Goal: Task Accomplishment & Management: Manage account settings

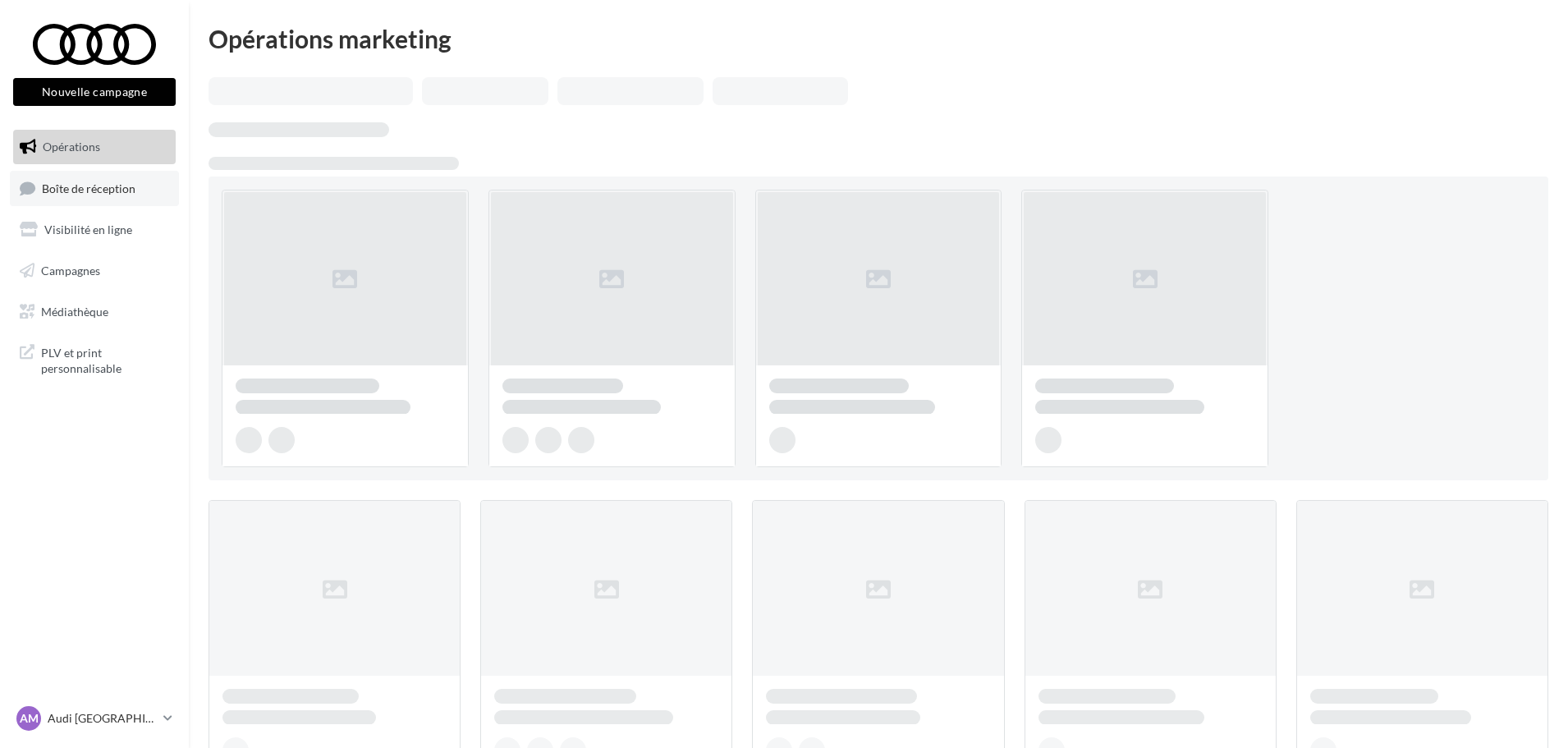
click at [143, 191] on link "Boîte de réception" at bounding box center [95, 188] width 170 height 35
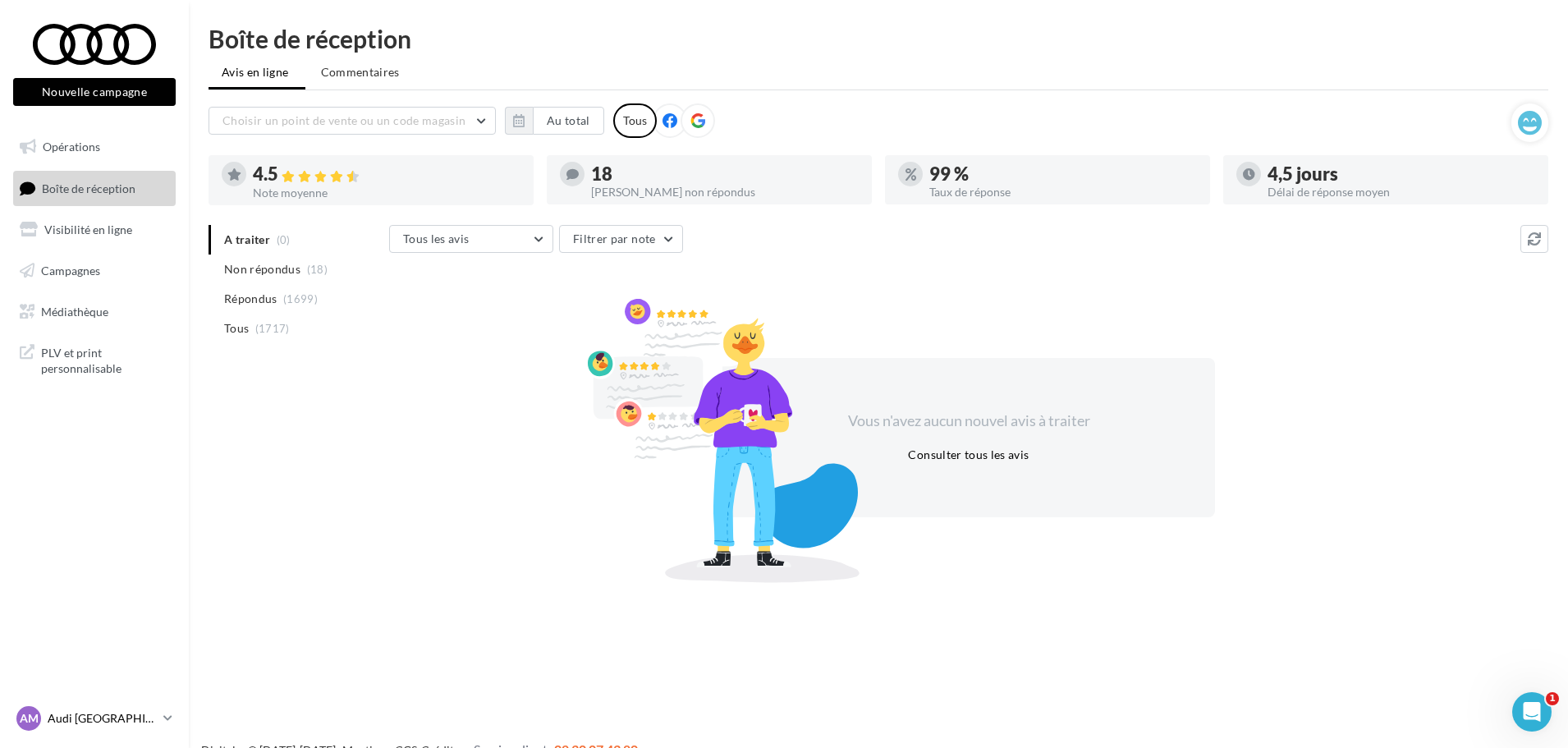
click at [93, 717] on p "Audi [GEOGRAPHIC_DATA]" at bounding box center [102, 718] width 109 height 17
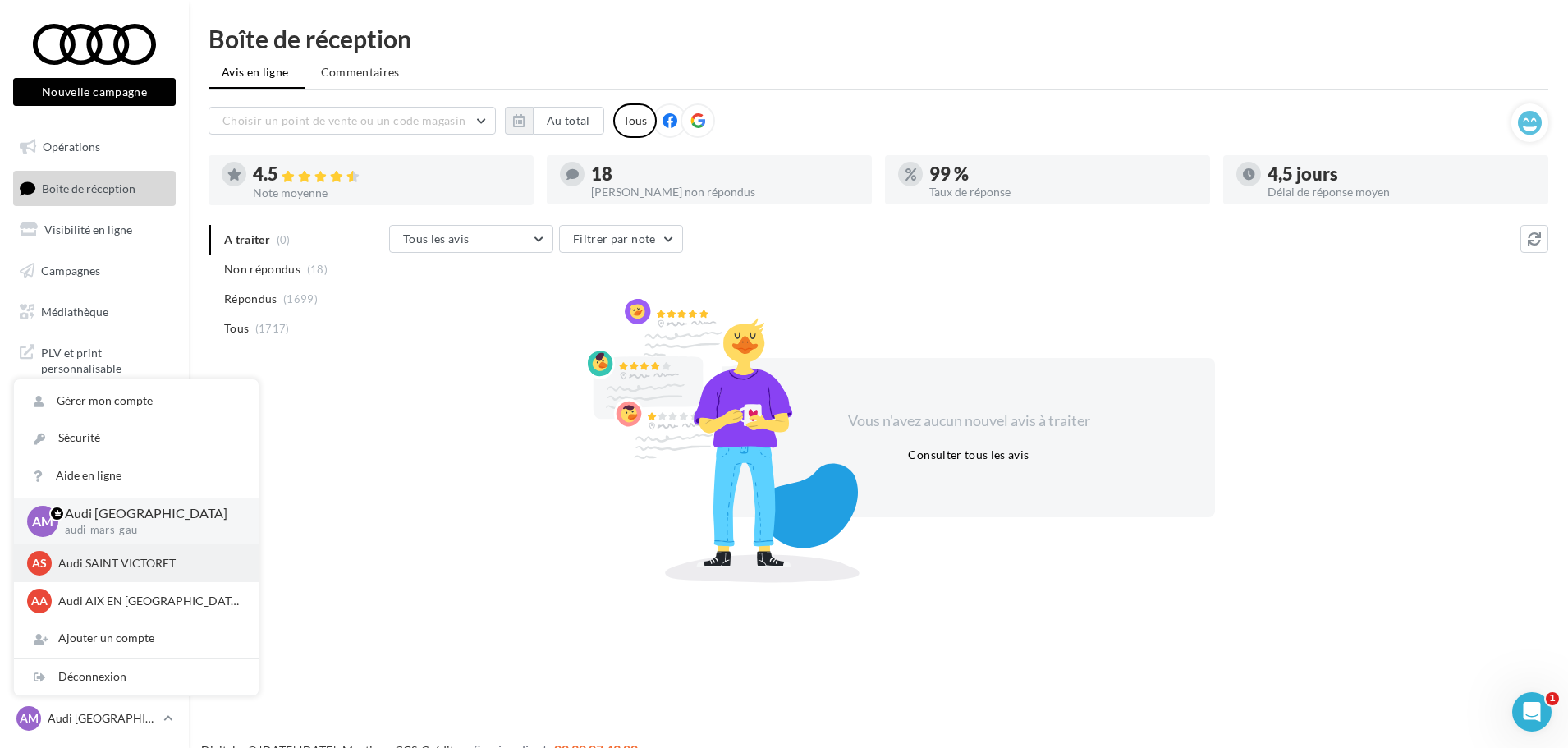
click at [148, 557] on p "Audi SAINT VICTORET" at bounding box center [149, 564] width 181 height 17
